Goal: Browse casually

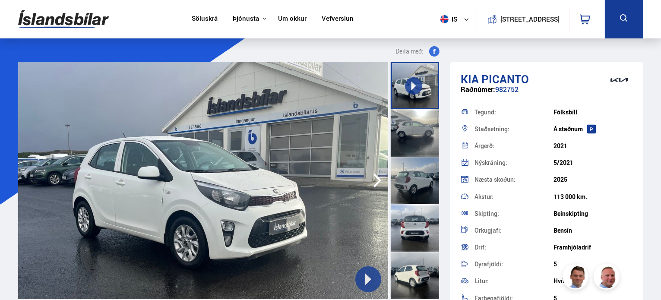
click at [371, 180] on icon "button" at bounding box center [377, 180] width 17 height 21
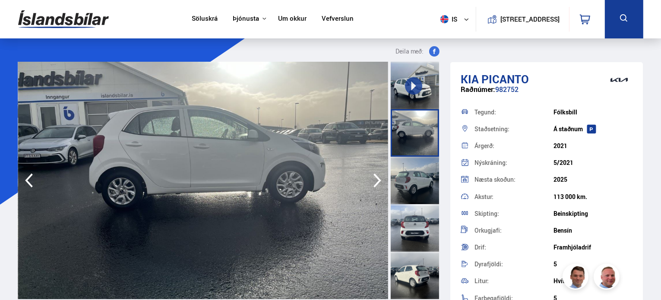
click at [371, 180] on icon "button" at bounding box center [377, 180] width 17 height 21
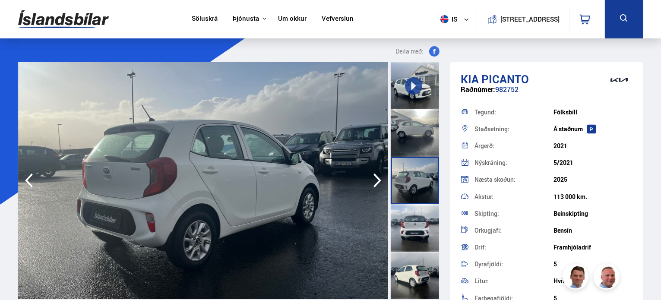
click at [371, 180] on icon "button" at bounding box center [377, 180] width 17 height 21
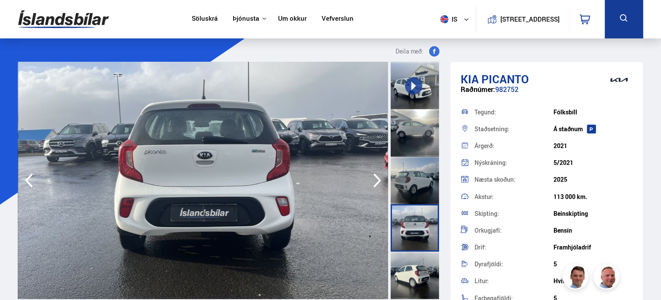
click at [371, 180] on icon "button" at bounding box center [377, 180] width 17 height 21
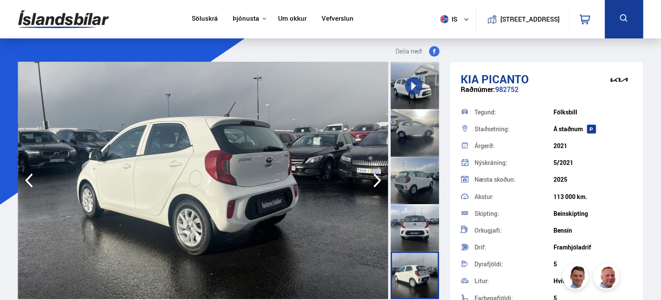
click at [371, 180] on icon "button" at bounding box center [377, 180] width 17 height 21
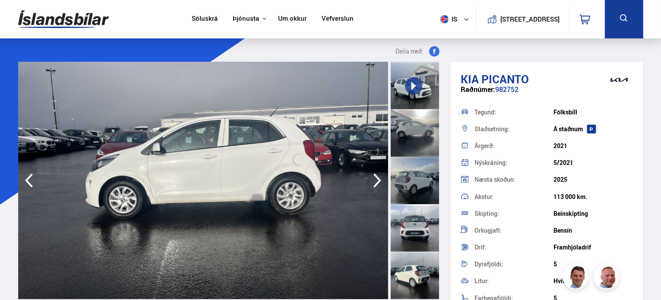
click at [371, 180] on icon "button" at bounding box center [377, 180] width 17 height 21
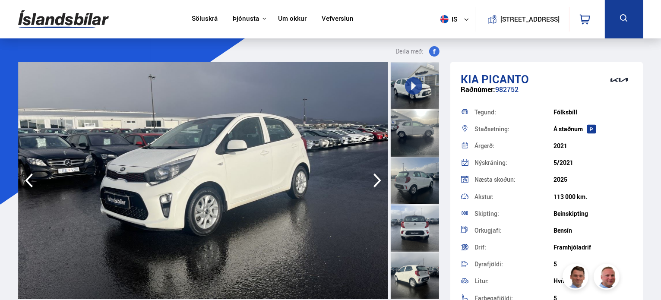
click at [371, 180] on icon "button" at bounding box center [377, 180] width 17 height 21
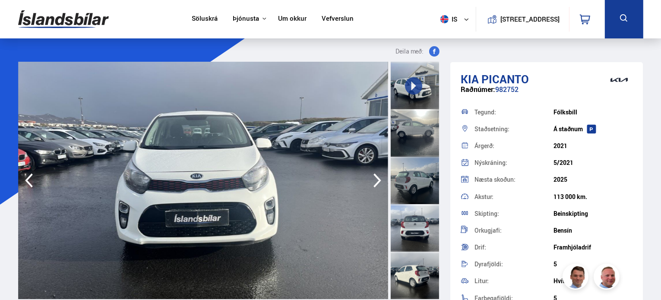
click at [371, 180] on icon "button" at bounding box center [377, 180] width 17 height 21
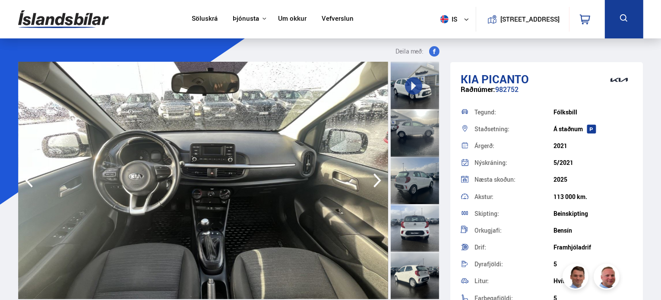
click at [371, 180] on icon "button" at bounding box center [377, 180] width 17 height 21
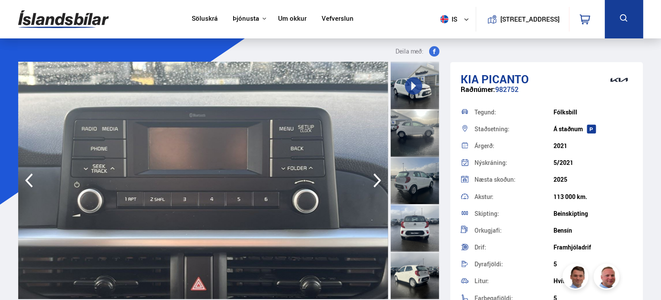
click at [371, 180] on icon "button" at bounding box center [377, 180] width 17 height 21
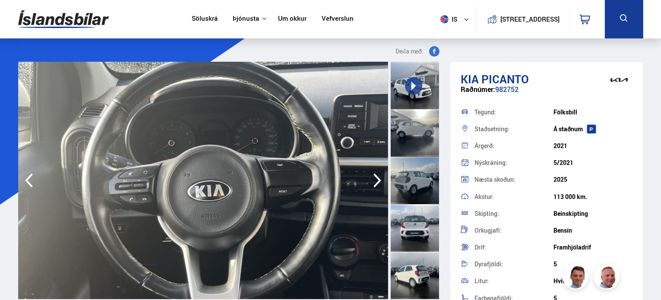
click at [371, 180] on icon "button" at bounding box center [377, 180] width 17 height 21
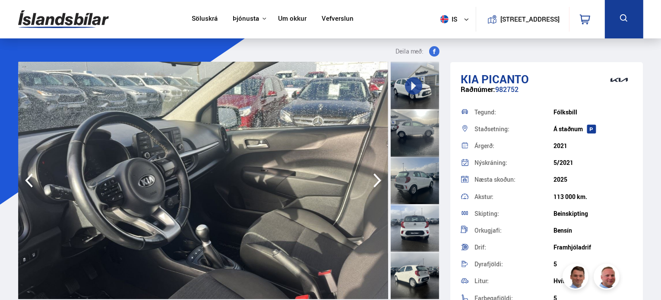
click at [371, 180] on icon "button" at bounding box center [377, 180] width 17 height 21
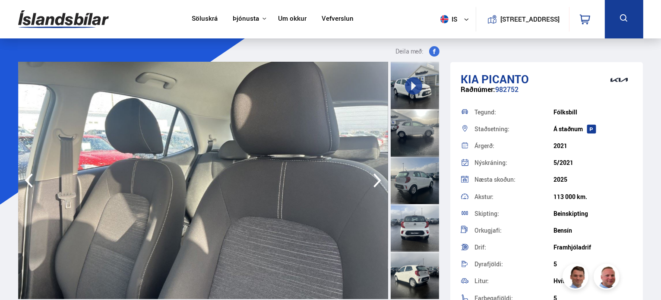
click at [371, 180] on icon "button" at bounding box center [377, 180] width 17 height 21
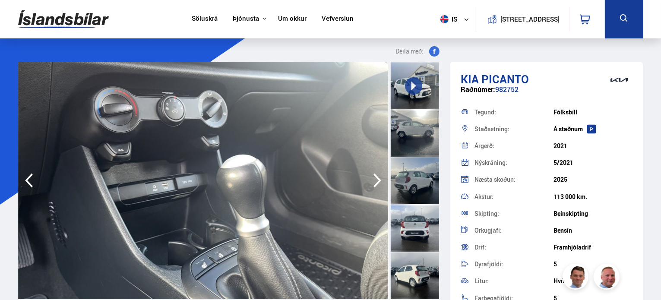
click at [371, 180] on icon "button" at bounding box center [377, 180] width 17 height 21
